Goal: Information Seeking & Learning: Understand process/instructions

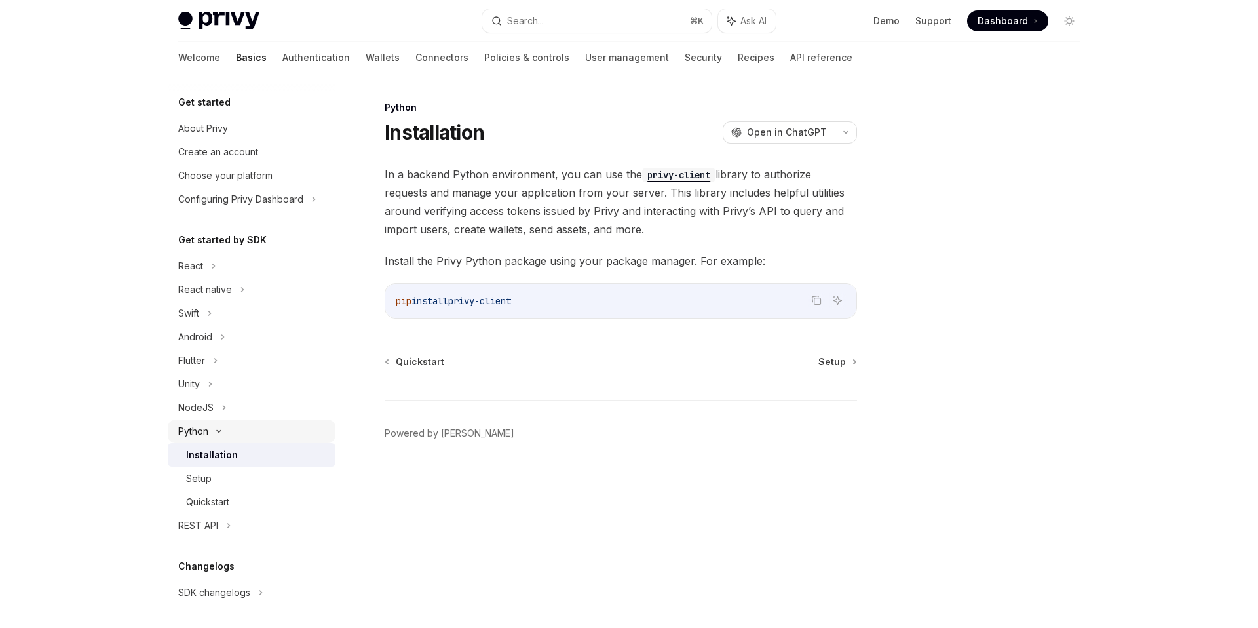
scroll to position [27, 0]
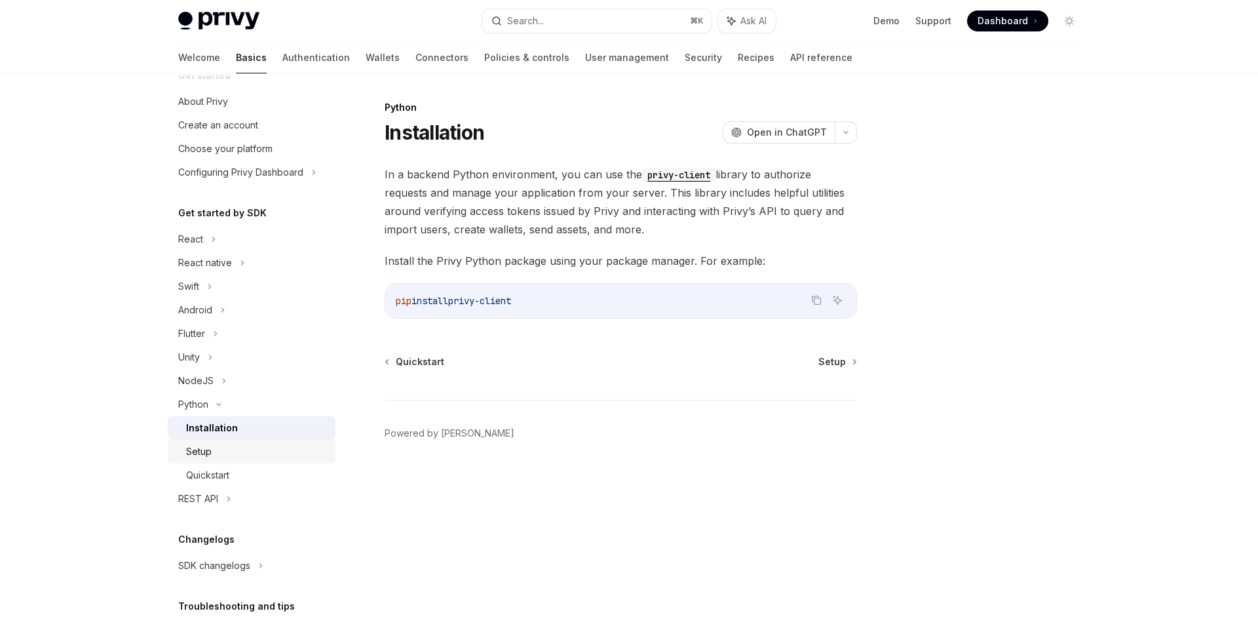
click at [228, 454] on div "Setup" at bounding box center [257, 452] width 142 height 16
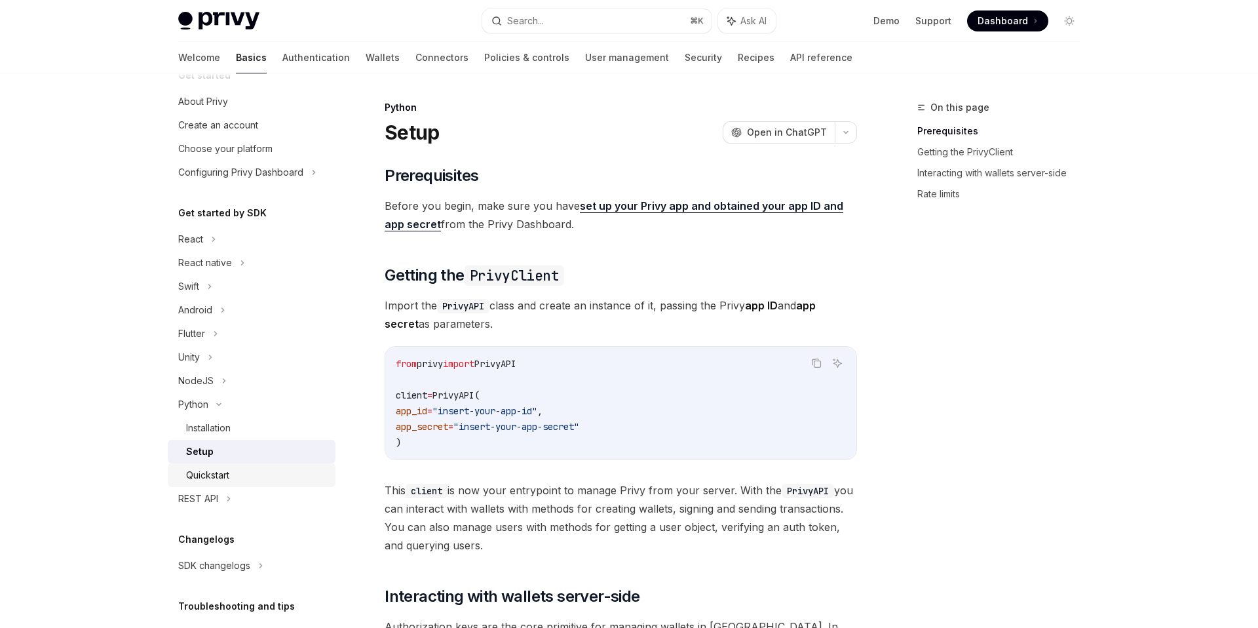
click at [265, 469] on div "Quickstart" at bounding box center [257, 475] width 142 height 16
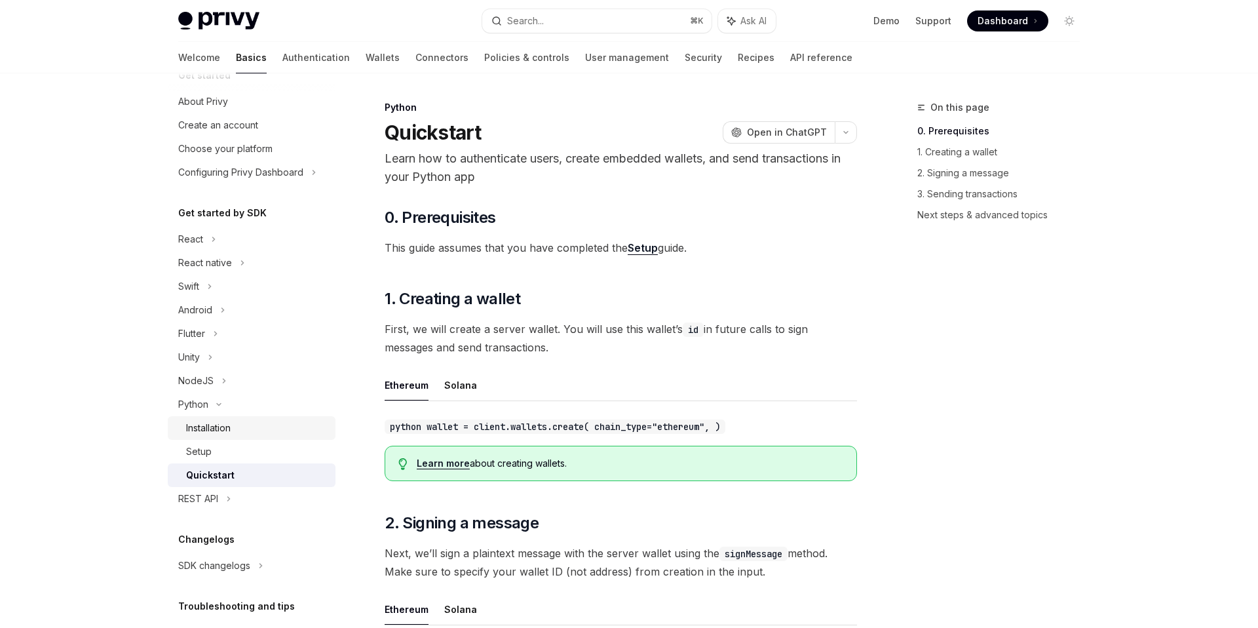
click at [218, 429] on div "Installation" at bounding box center [208, 428] width 45 height 16
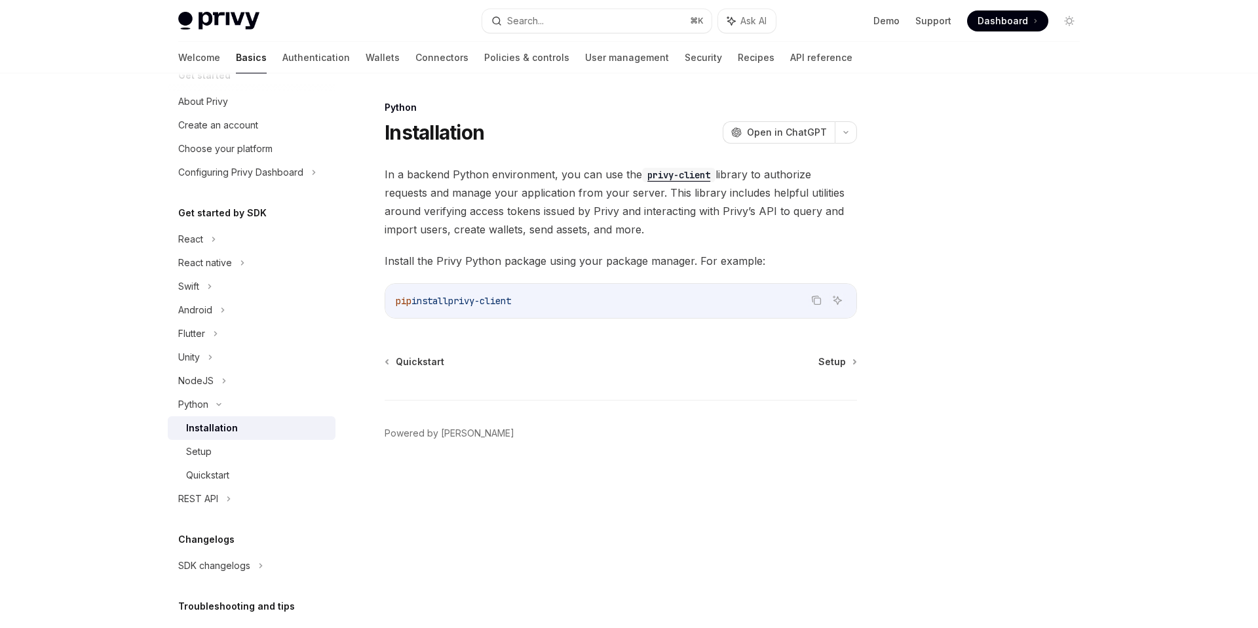
drag, startPoint x: 395, startPoint y: 302, endPoint x: 575, endPoint y: 303, distance: 180.2
click at [575, 303] on code "pip install privy-client" at bounding box center [621, 301] width 450 height 16
click at [260, 453] on div "Setup" at bounding box center [257, 452] width 142 height 16
type textarea "*"
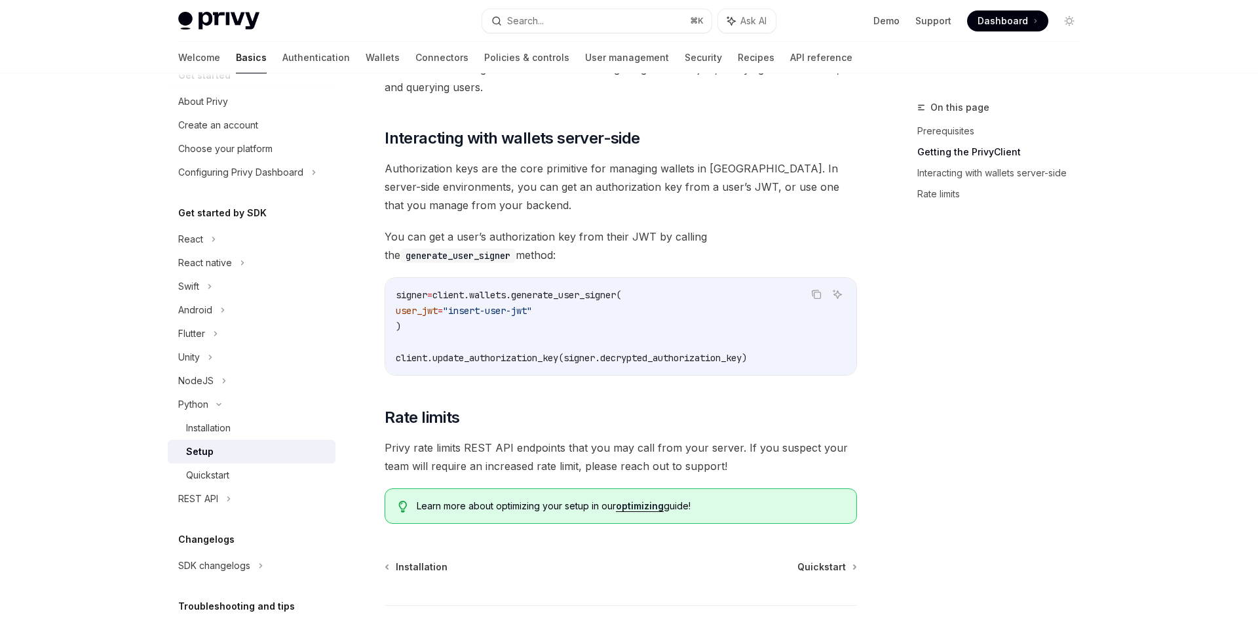
scroll to position [450, 0]
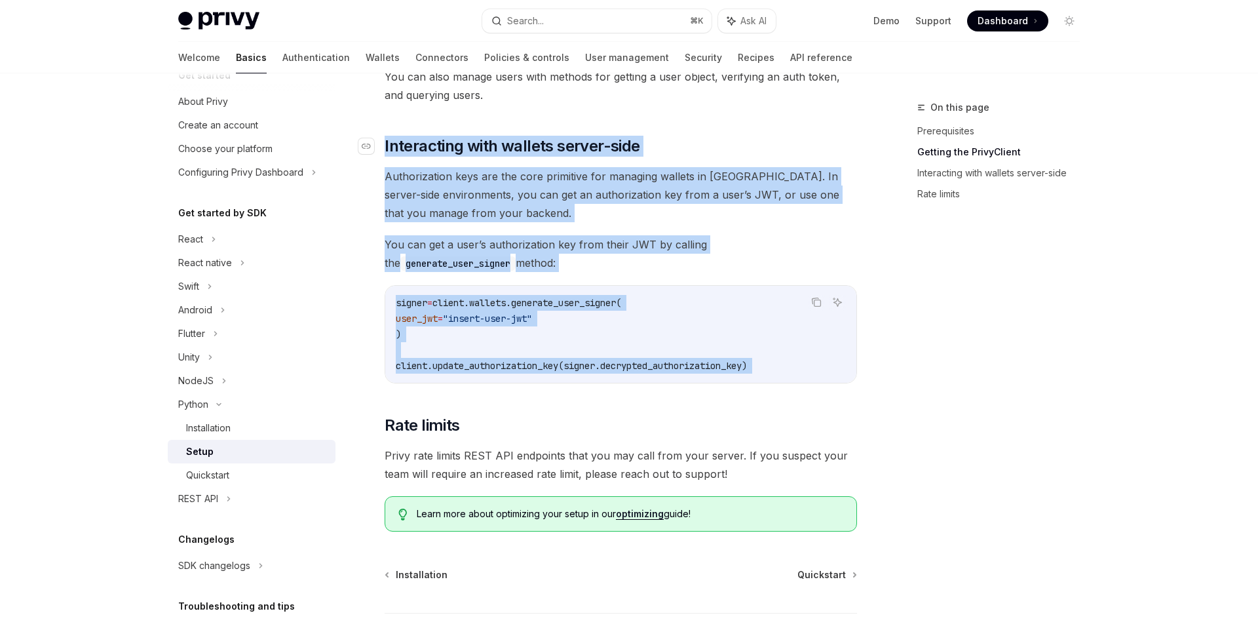
copy div "​ Interacting with wallets server-side Authorization keys are the core primitiv…"
drag, startPoint x: 778, startPoint y: 384, endPoint x: 383, endPoint y: 148, distance: 460.2
click at [385, 148] on div "​ Prerequisites Before you begin, make sure you have set up your Privy app and …" at bounding box center [621, 123] width 472 height 816
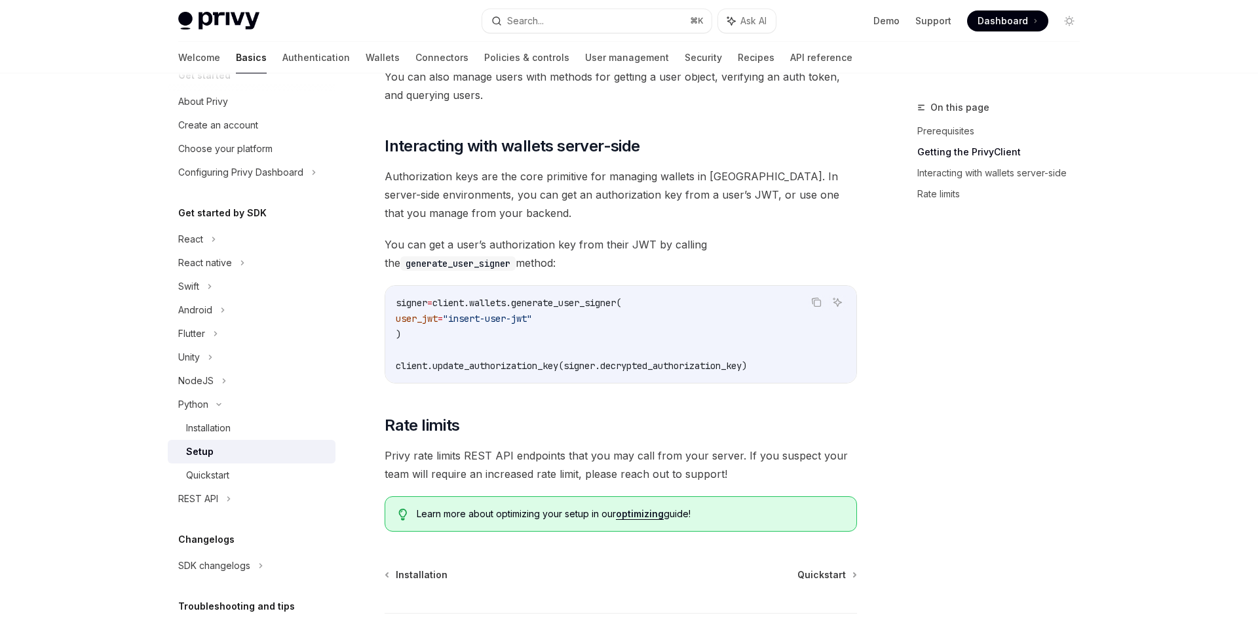
click at [394, 130] on div "​ Prerequisites Before you begin, make sure you have set up your Privy app and …" at bounding box center [621, 123] width 472 height 816
